Goal: Transaction & Acquisition: Purchase product/service

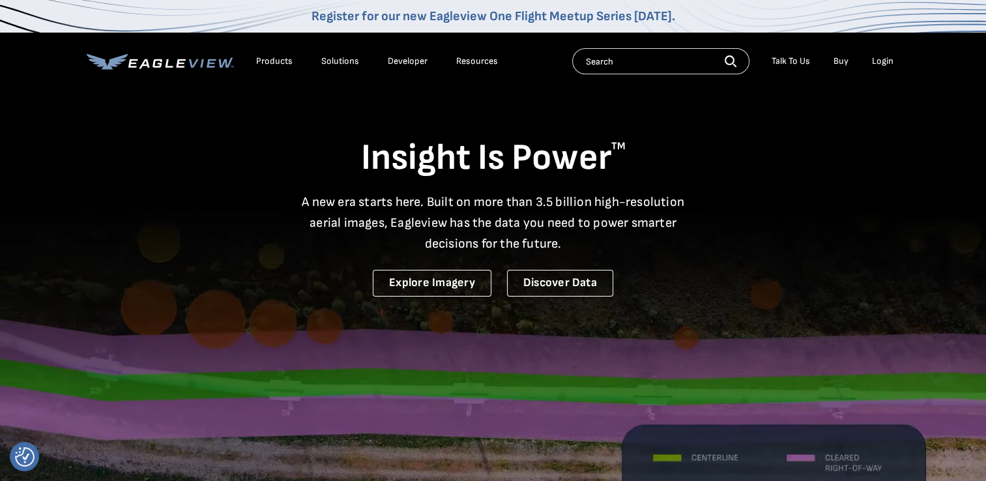
click at [892, 65] on div "Login" at bounding box center [883, 61] width 22 height 12
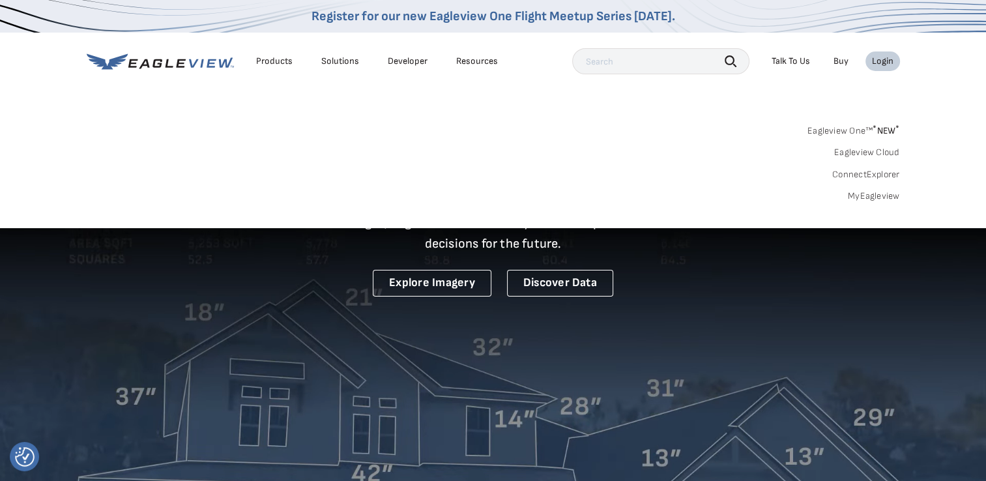
click at [892, 65] on div "Login" at bounding box center [883, 61] width 22 height 12
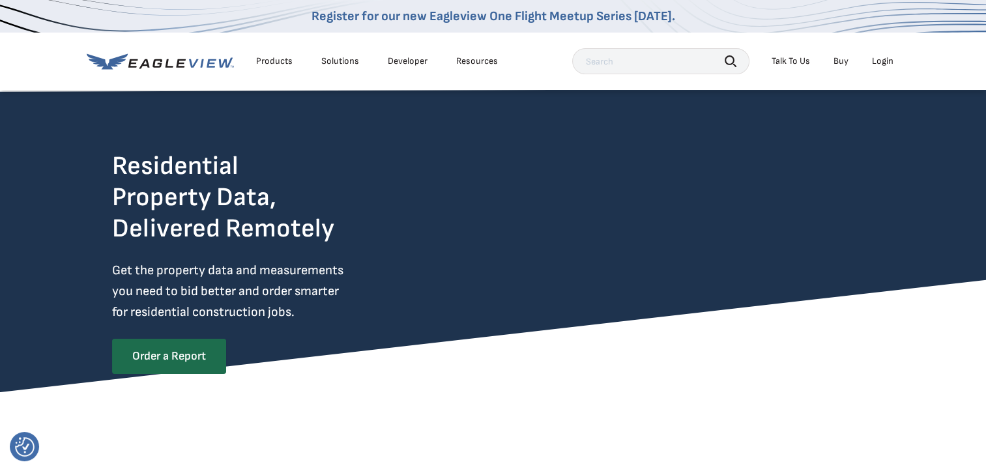
click at [885, 56] on div "Login" at bounding box center [883, 61] width 22 height 12
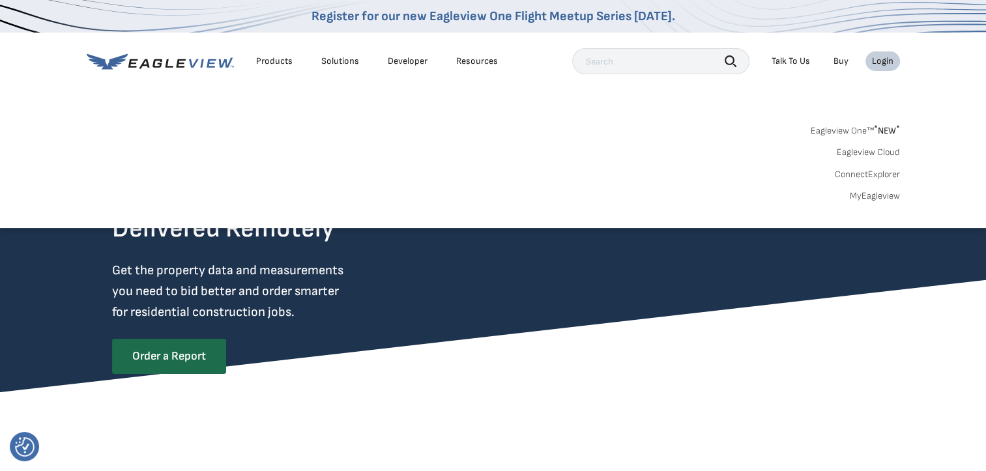
click at [879, 61] on div "Login" at bounding box center [883, 61] width 22 height 12
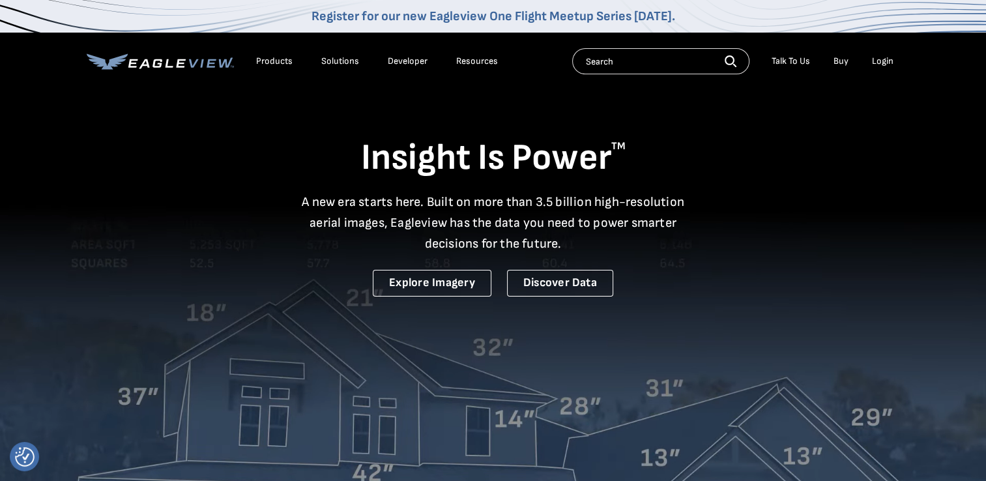
click at [885, 59] on div "Login" at bounding box center [883, 61] width 22 height 12
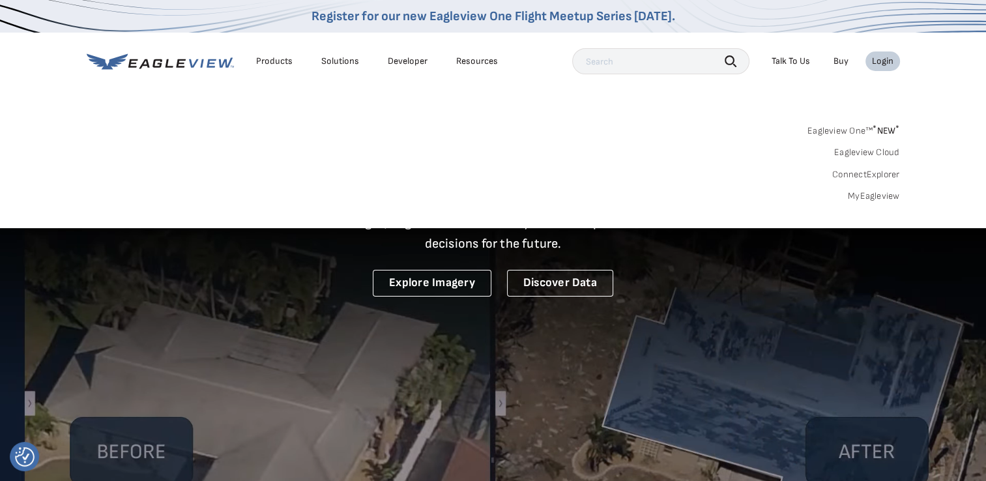
click at [868, 198] on link "MyEagleview" at bounding box center [874, 196] width 52 height 12
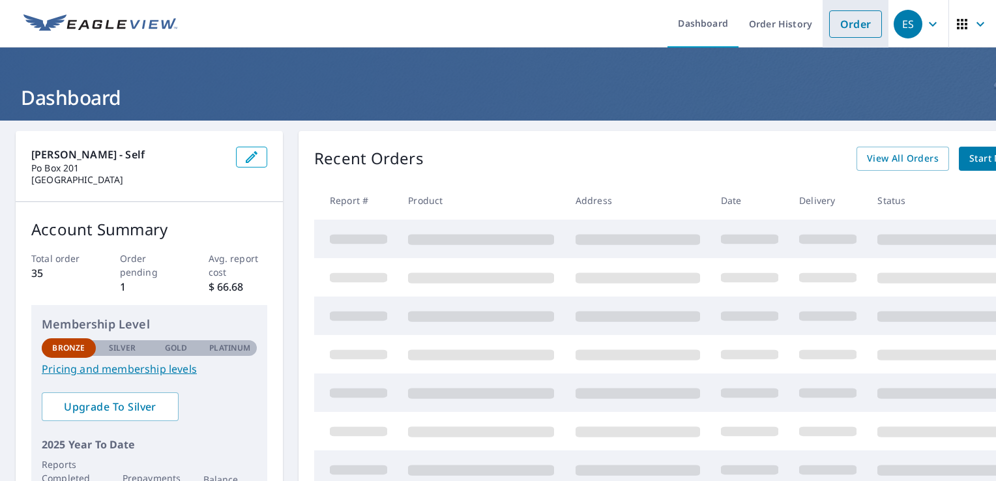
click at [831, 25] on link "Order" at bounding box center [855, 23] width 53 height 27
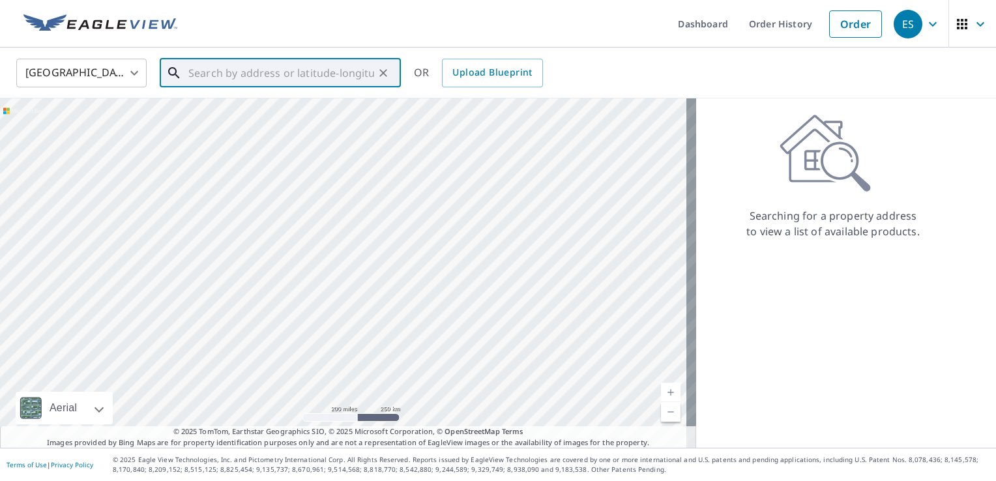
click at [213, 72] on input "text" at bounding box center [281, 73] width 186 height 37
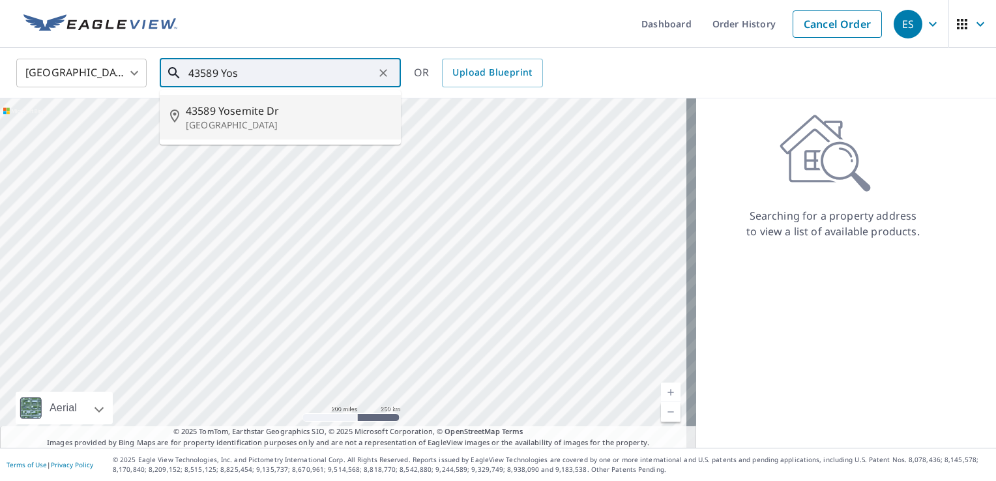
click at [196, 113] on span "43589 Yosemite Dr" at bounding box center [288, 111] width 205 height 16
type input "43589 Yosemite Dr Big Bear Lake, CA 92315"
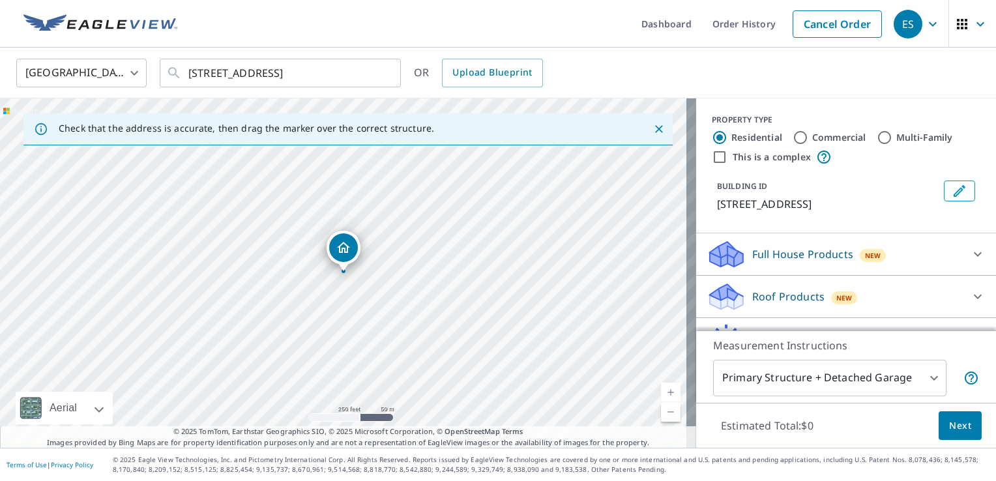
scroll to position [87, 0]
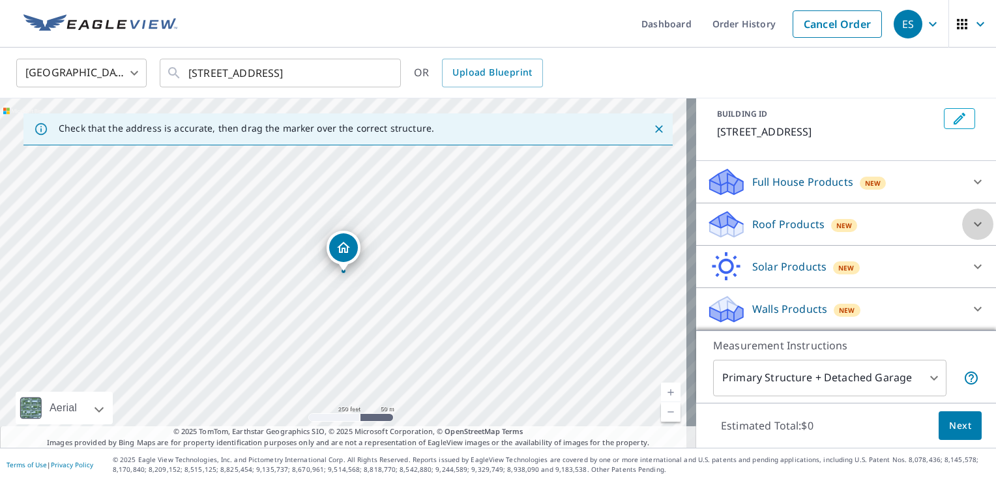
click at [970, 220] on icon at bounding box center [978, 224] width 16 height 16
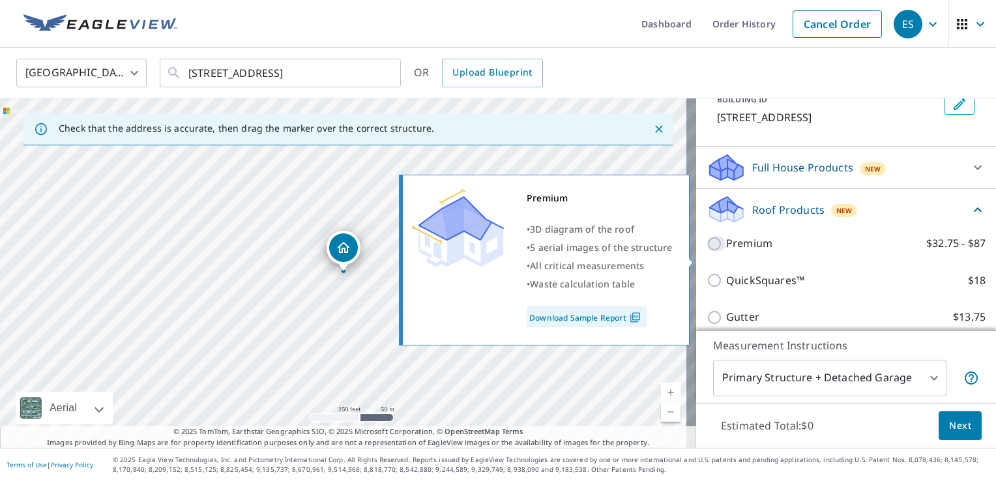
click at [707, 252] on input "Premium $32.75 - $87" at bounding box center [717, 244] width 20 height 16
checkbox input "true"
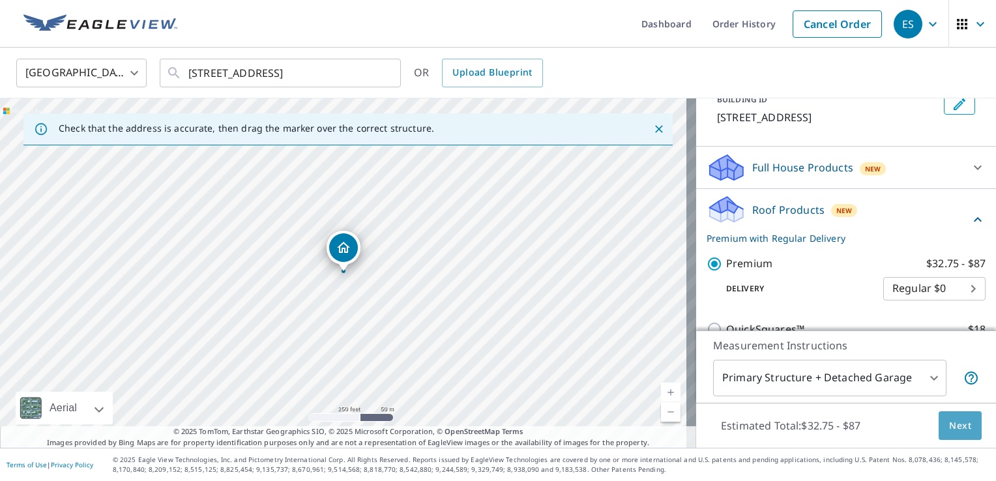
click at [949, 423] on span "Next" at bounding box center [960, 426] width 22 height 16
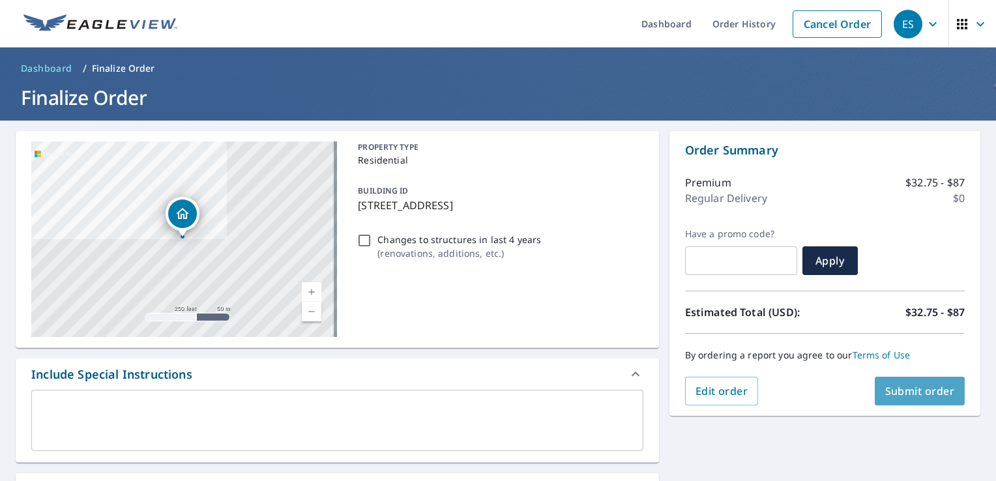
click at [902, 389] on span "Submit order" at bounding box center [920, 391] width 70 height 14
